Goal: Task Accomplishment & Management: Use online tool/utility

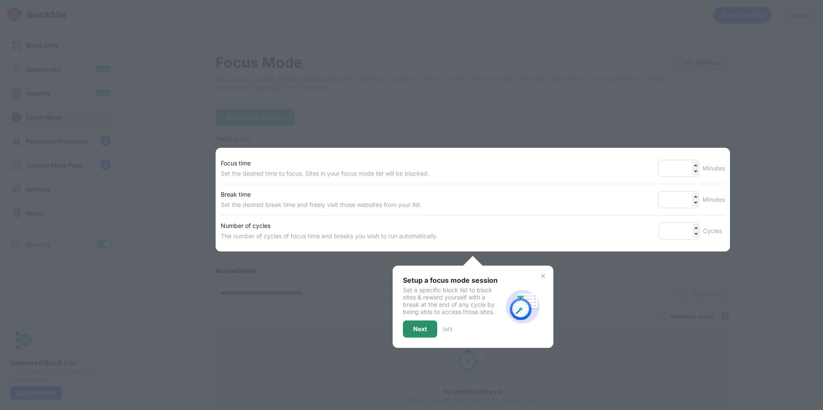
click at [428, 327] on div "Next" at bounding box center [420, 329] width 34 height 17
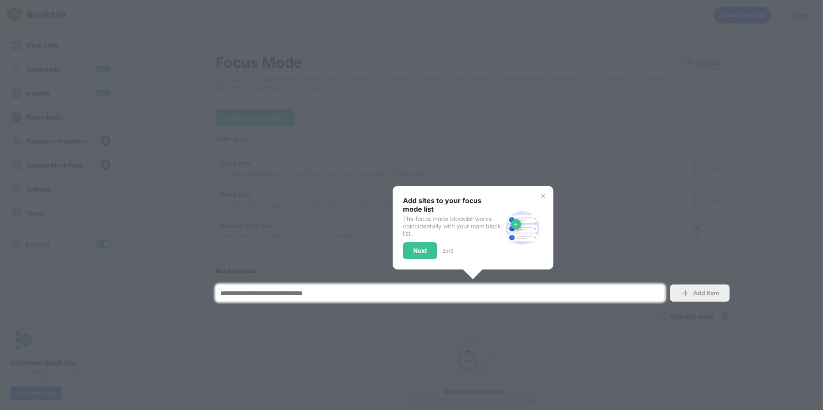
scroll to position [77, 0]
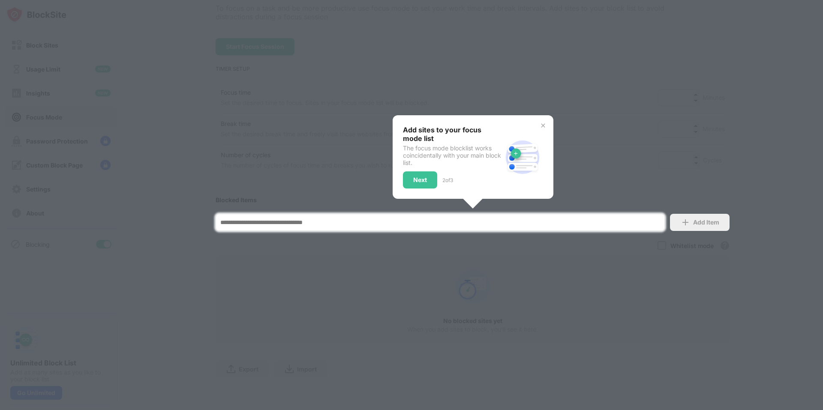
click at [413, 160] on div "The focus mode blocklist works coincidentally with your main block list." at bounding box center [452, 156] width 99 height 22
click at [415, 177] on div "Next" at bounding box center [420, 180] width 14 height 7
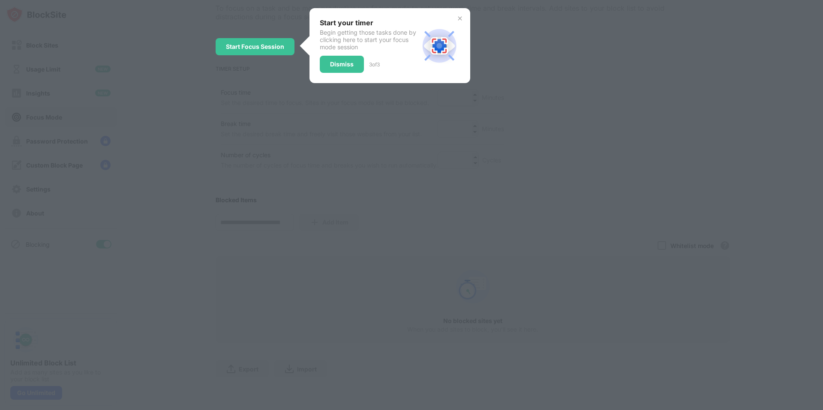
scroll to position [0, 0]
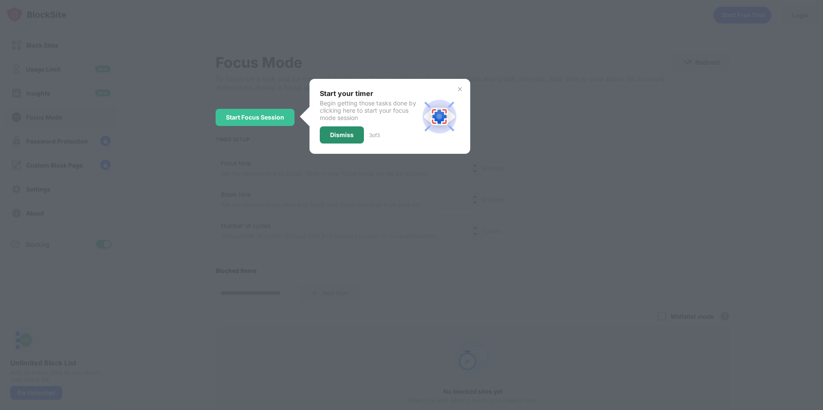
click at [336, 135] on div "Dismiss" at bounding box center [342, 135] width 24 height 7
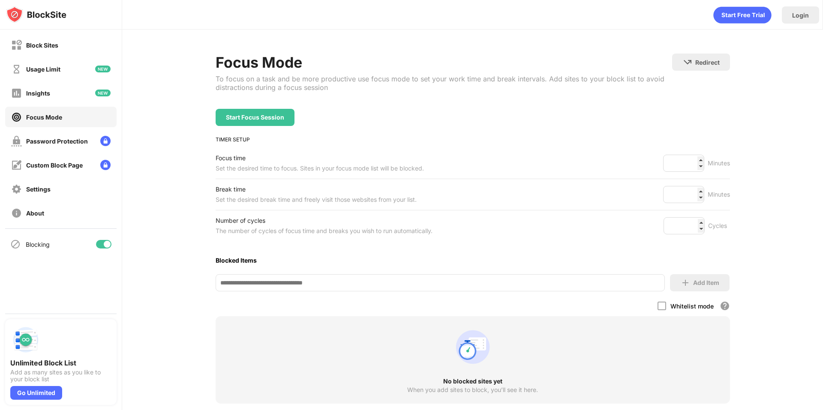
click at [144, 72] on div "Focus Mode To focus on a task and be more productive use focus mode to set your…" at bounding box center [472, 250] width 701 height 441
click at [34, 42] on div "Block Sites" at bounding box center [42, 45] width 32 height 7
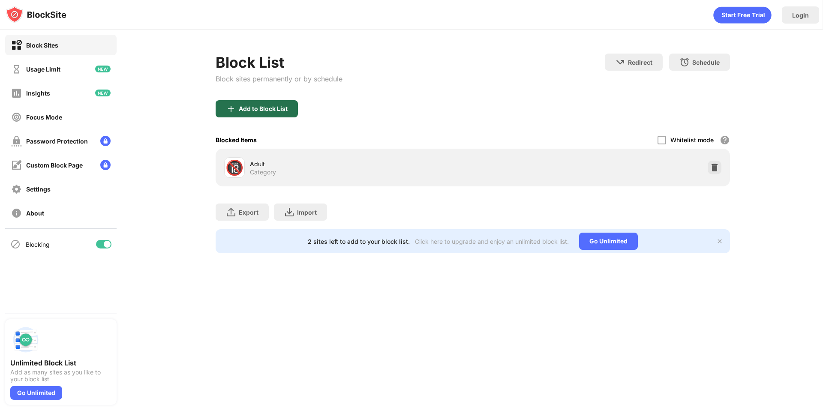
click at [241, 113] on div "Add to Block List" at bounding box center [257, 108] width 82 height 17
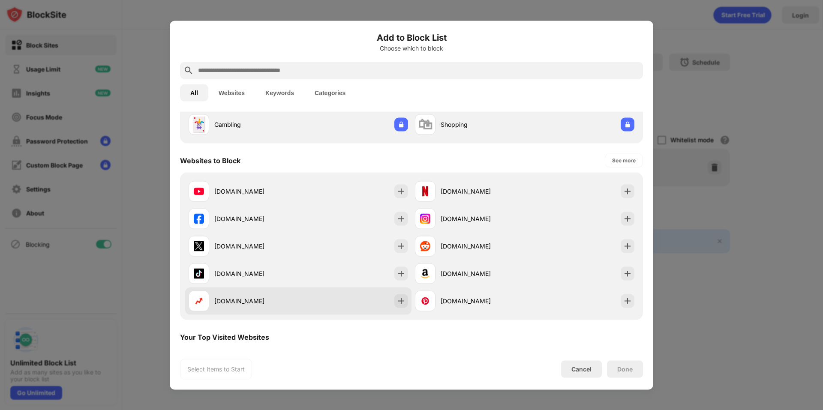
scroll to position [86, 0]
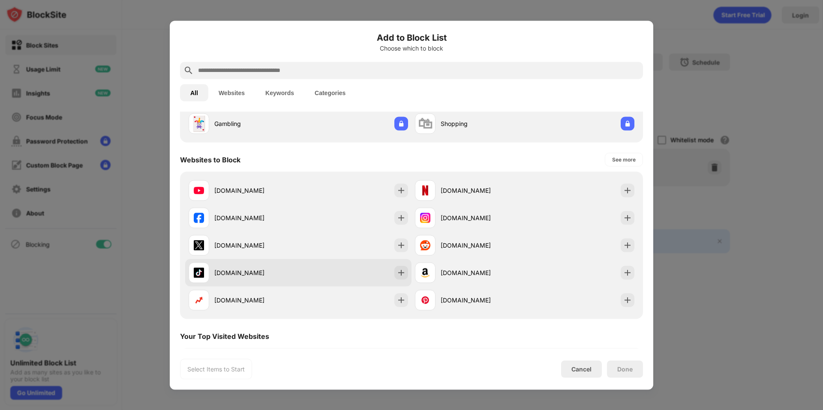
click at [263, 277] on div "[DOMAIN_NAME]" at bounding box center [244, 272] width 110 height 21
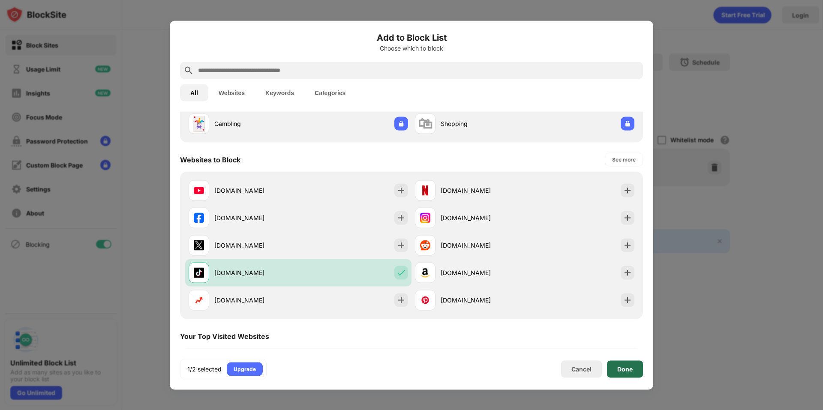
click at [627, 364] on div "Done" at bounding box center [625, 369] width 36 height 17
